Goal: Task Accomplishment & Management: Manage account settings

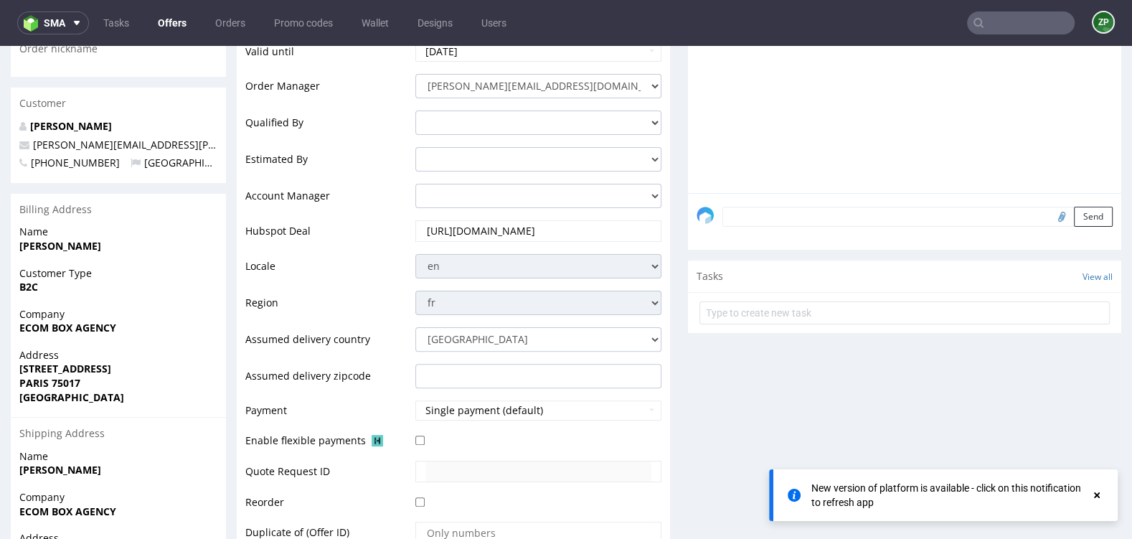
scroll to position [340, 0]
click at [481, 192] on select "adrian.margula@packhelp.com alex.lemee@packhelp.com angelina.marc@packhelp.com …" at bounding box center [538, 194] width 246 height 24
select select "20839025"
click at [415, 182] on select "adrian.margula@packhelp.com alex.lemee@packhelp.com angelina.marc@packhelp.com …" at bounding box center [538, 194] width 246 height 24
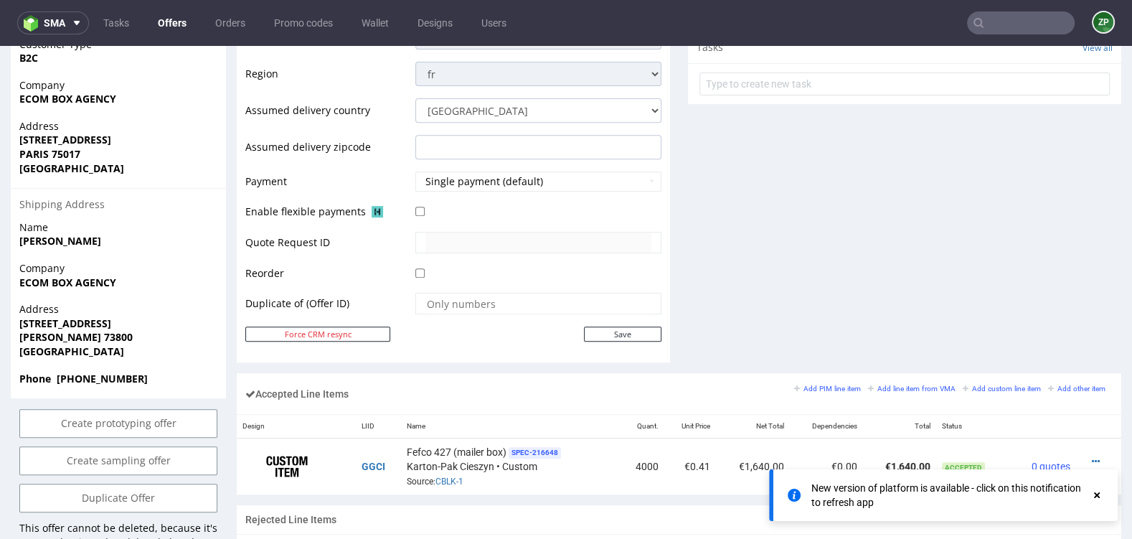
scroll to position [567, 0]
click at [607, 334] on input "Save" at bounding box center [622, 334] width 77 height 15
type input "In progress..."
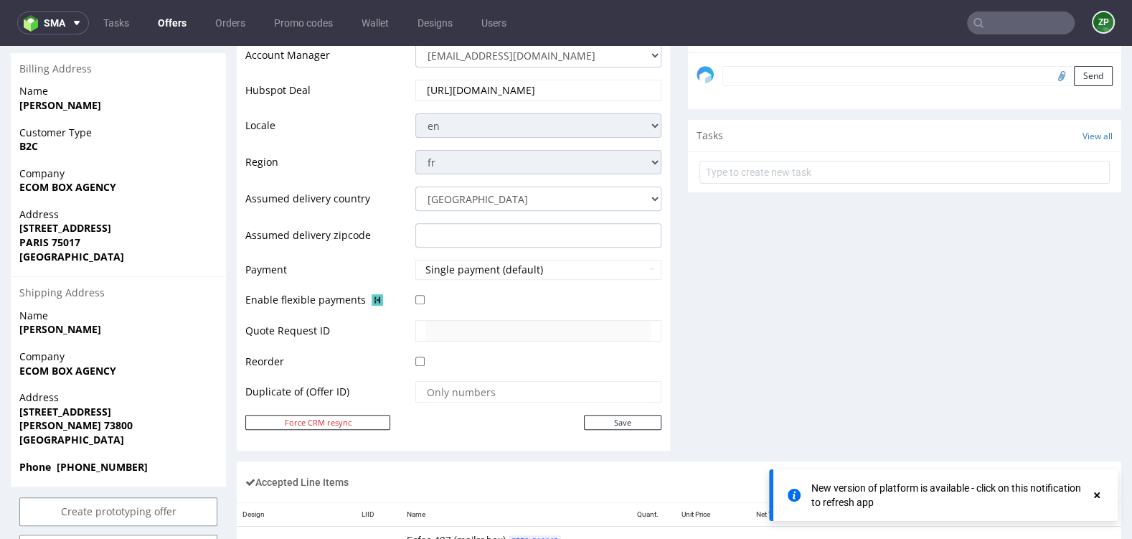
scroll to position [544, 0]
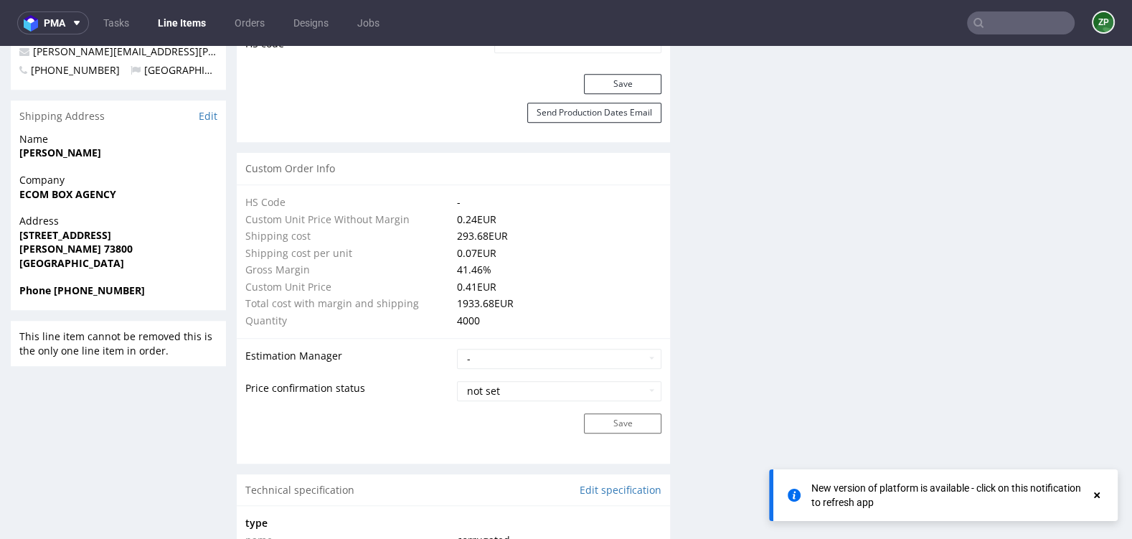
scroll to position [929, 0]
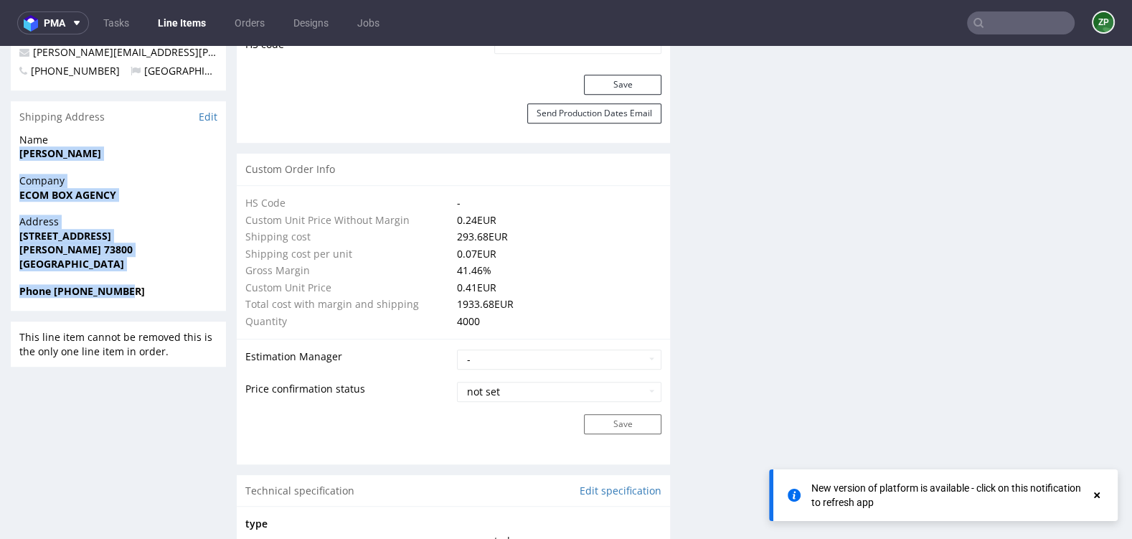
drag, startPoint x: 21, startPoint y: 151, endPoint x: 144, endPoint y: 292, distance: 186.6
click at [144, 292] on section "Shipping Address Edit Name Coralie GONZALES Company ECOM BOX AGENCY Address 117…" at bounding box center [118, 206] width 215 height 210
copy section "Coralie GONZALES Company ECOM BOX AGENCY Address 117 RUE DE L'ALTESSE PORTE-DE-…"
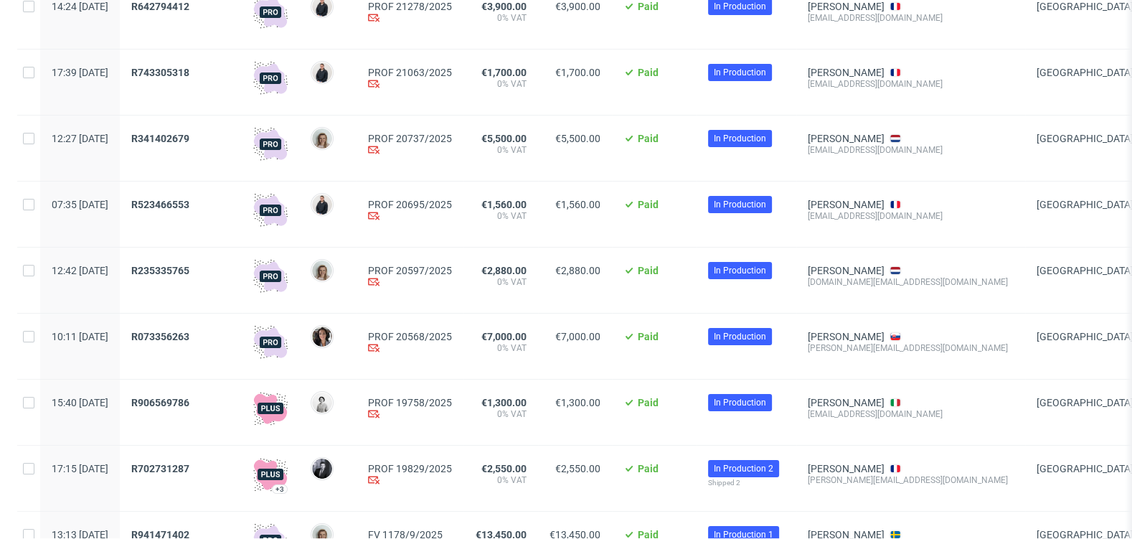
scroll to position [209, 0]
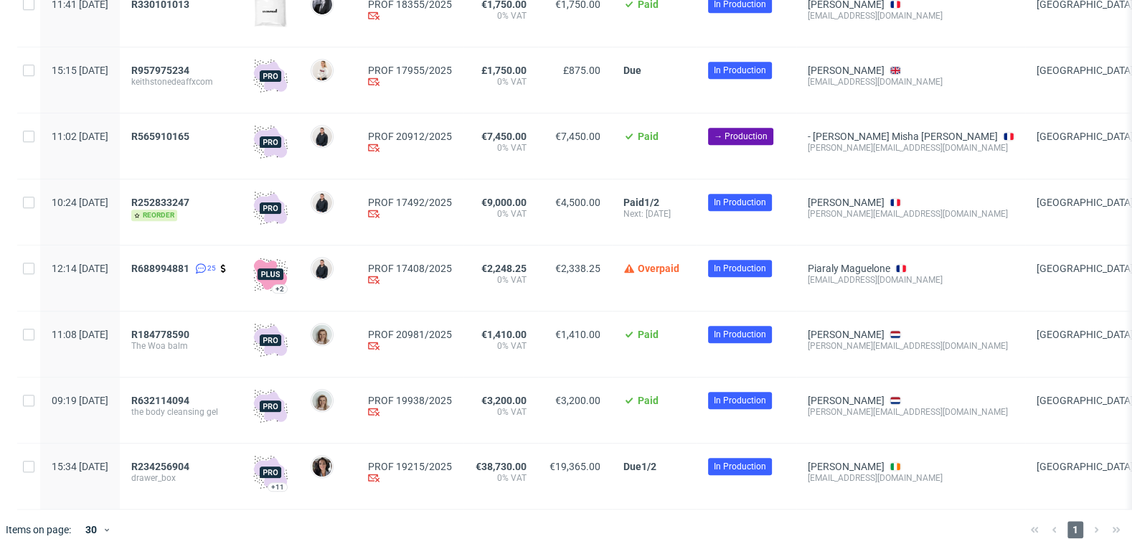
scroll to position [1038, 0]
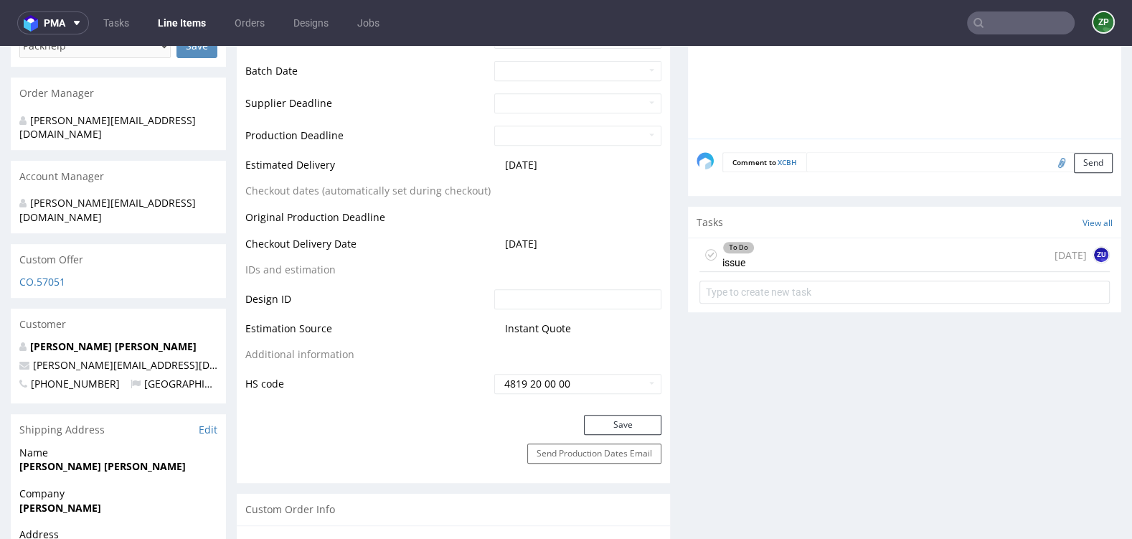
scroll to position [607, 0]
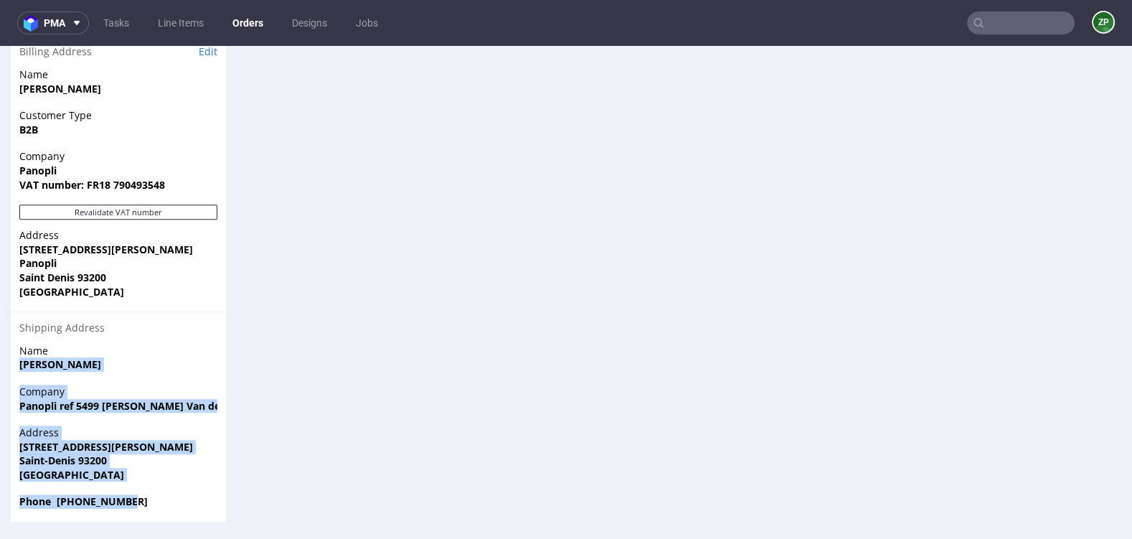
scroll to position [11, 0]
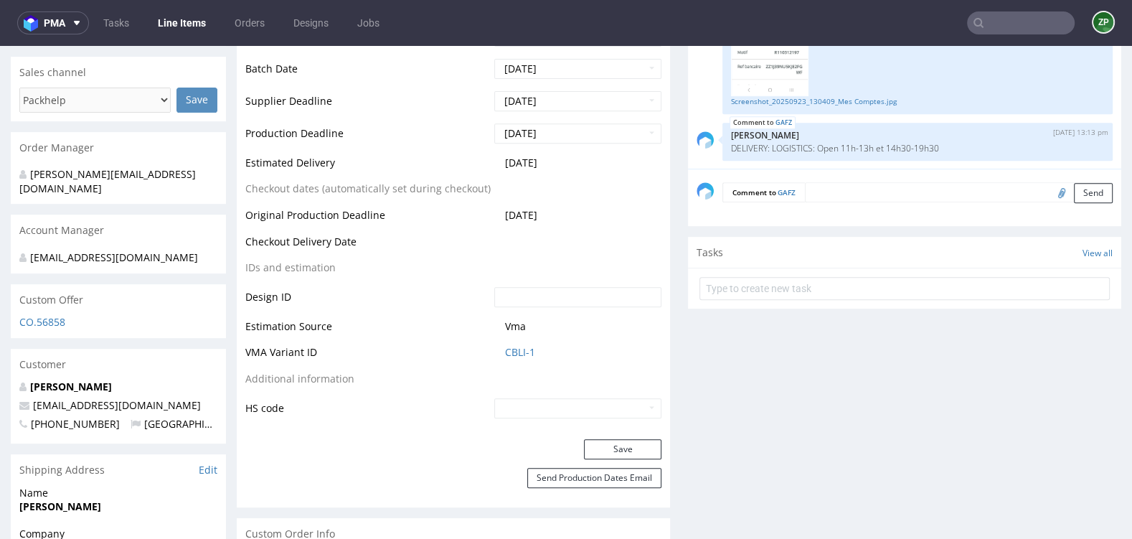
scroll to position [575, 0]
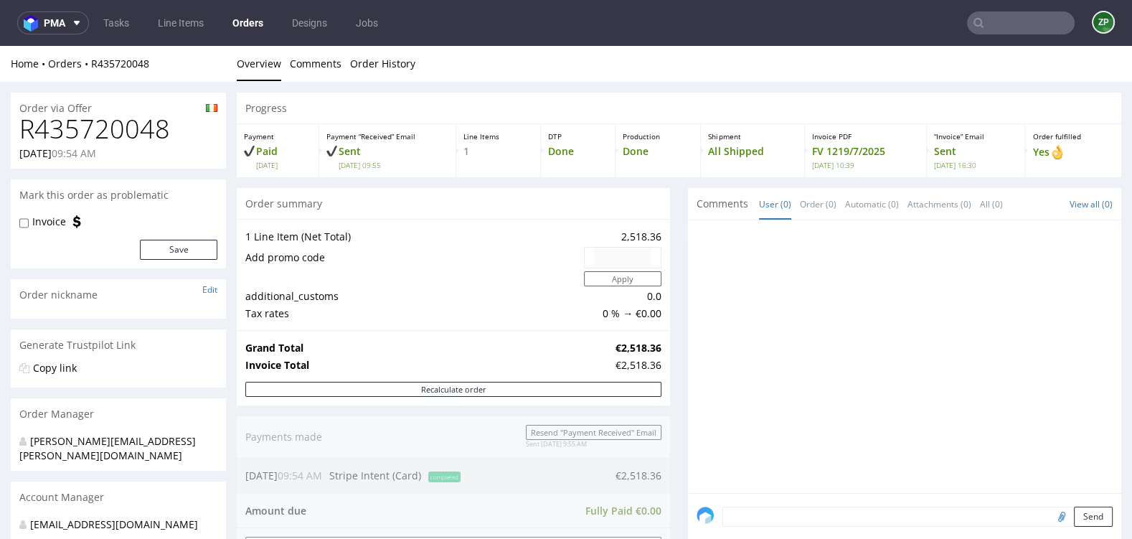
scroll to position [764, 0]
